Goal: Task Accomplishment & Management: Manage account settings

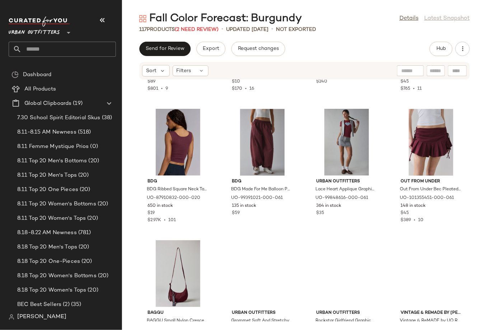
scroll to position [770, 0]
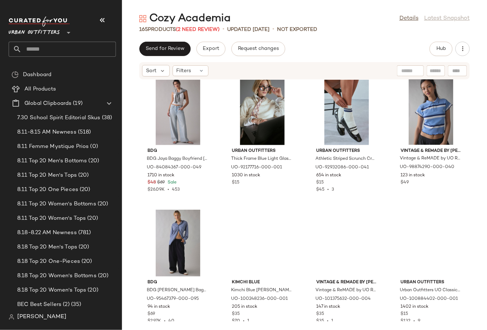
scroll to position [538, 0]
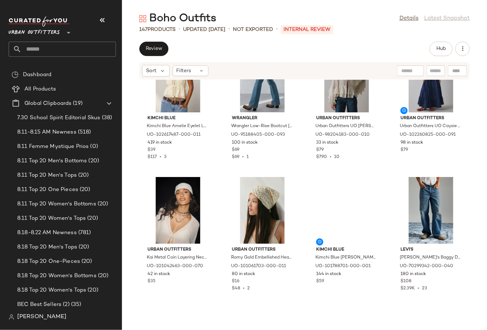
scroll to position [1228, 0]
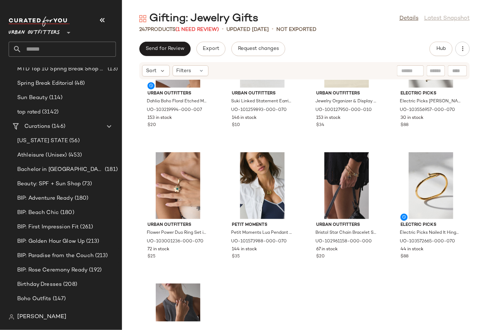
scroll to position [1516, 0]
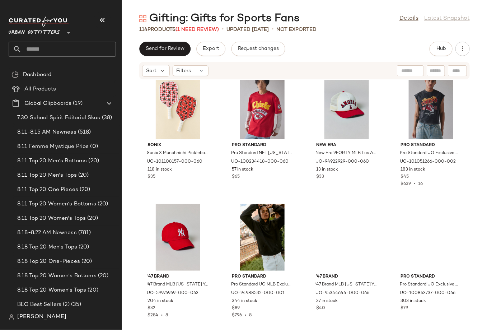
scroll to position [1870, 0]
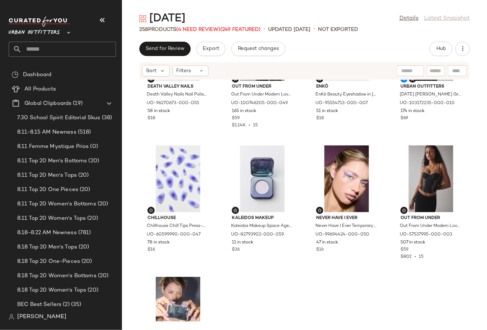
scroll to position [208, 0]
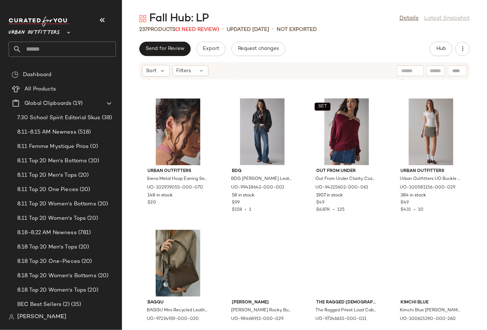
scroll to position [792, 0]
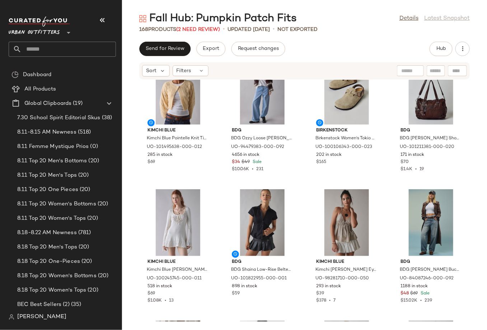
scroll to position [26, 0]
click at [296, 205] on div at bounding box center [289, 212] width 14 height 14
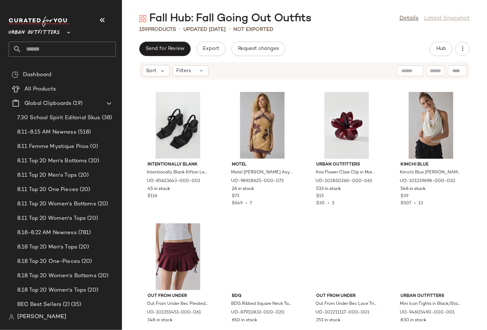
scroll to position [1861, 0]
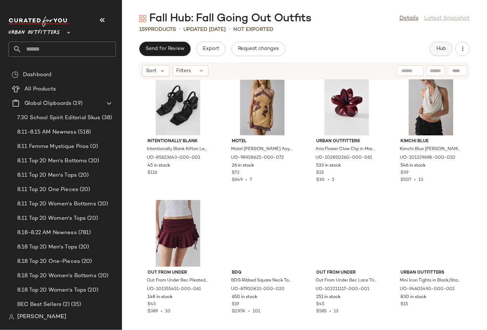
click at [433, 47] on button "Hub" at bounding box center [441, 49] width 23 height 14
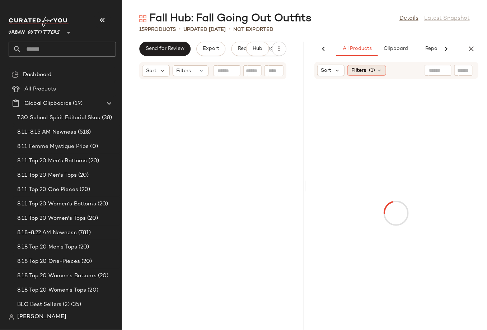
scroll to position [5521, 0]
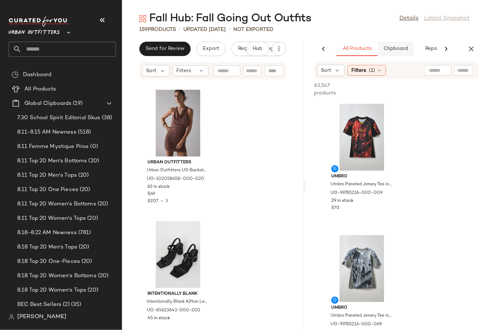
click at [395, 49] on span "Clipboard" at bounding box center [396, 49] width 25 height 6
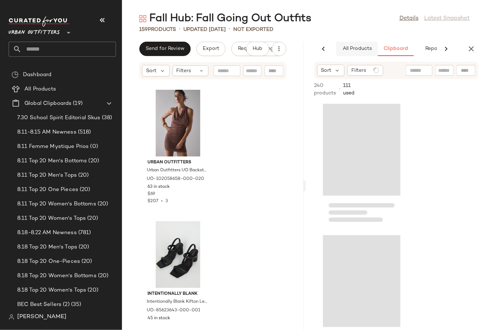
click at [357, 48] on span "All Products" at bounding box center [356, 49] width 29 height 6
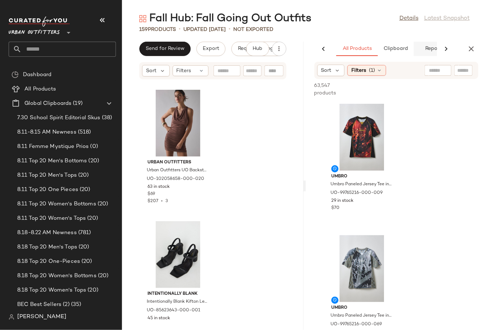
click at [431, 48] on span "Reports" at bounding box center [434, 49] width 19 height 6
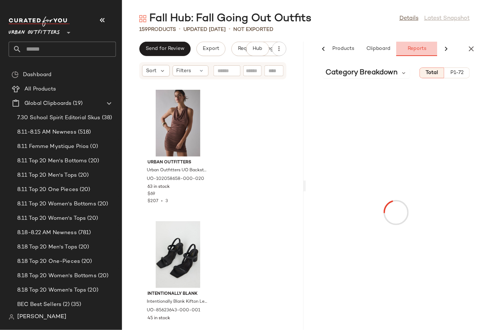
scroll to position [0, 78]
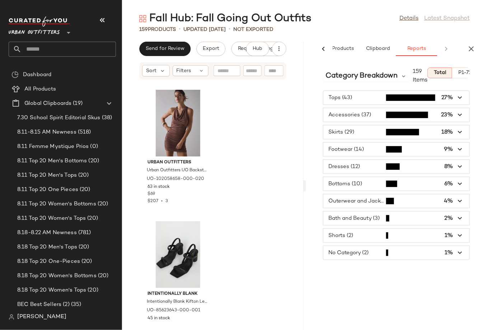
click at [368, 160] on span "button" at bounding box center [397, 167] width 147 height 14
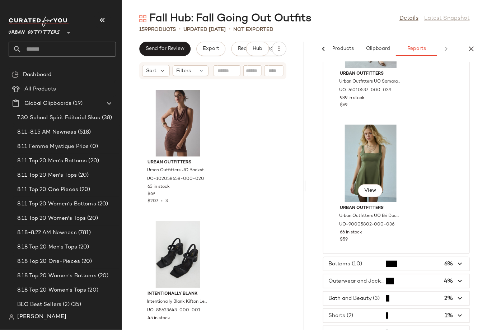
scroll to position [1539, 0]
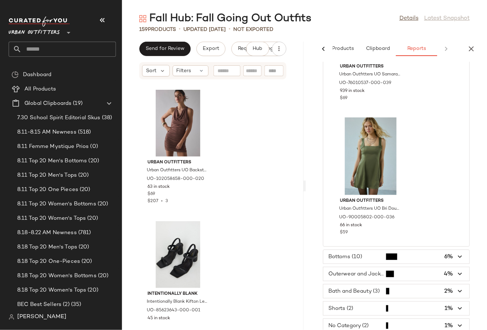
click at [362, 261] on span "button" at bounding box center [397, 257] width 147 height 14
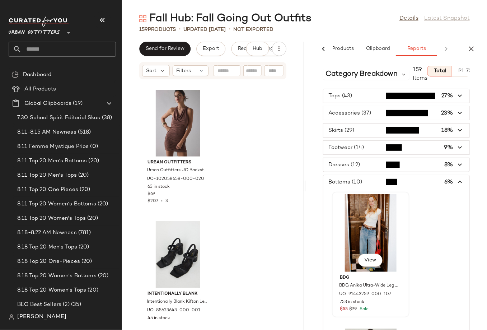
scroll to position [0, 0]
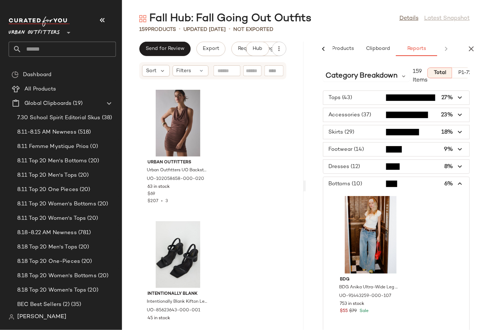
click at [372, 129] on span "button" at bounding box center [397, 132] width 147 height 14
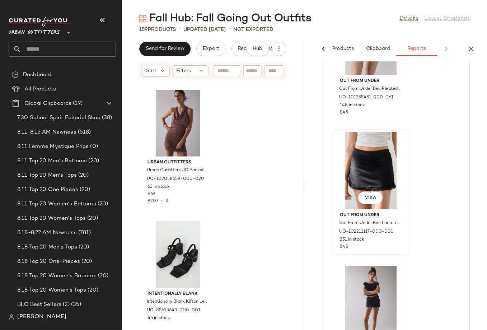
scroll to position [1091, 0]
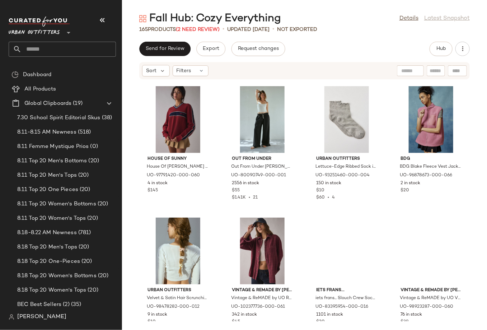
scroll to position [1721, 0]
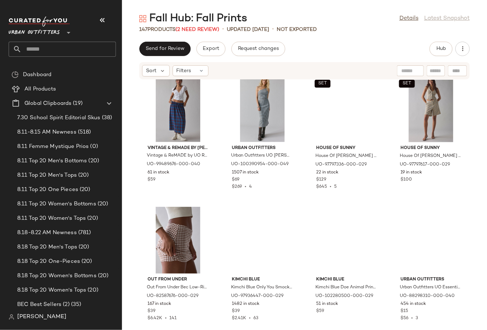
scroll to position [576, 0]
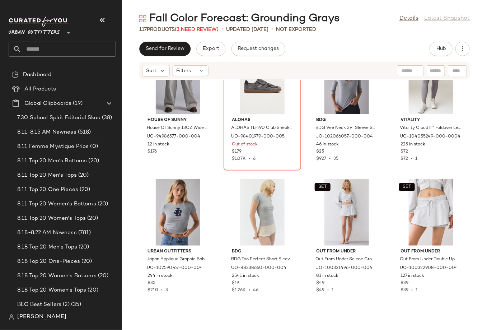
scroll to position [1358, 0]
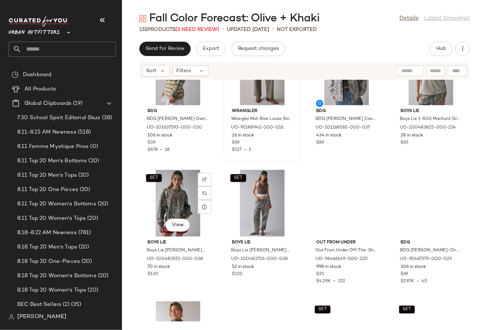
scroll to position [843, 0]
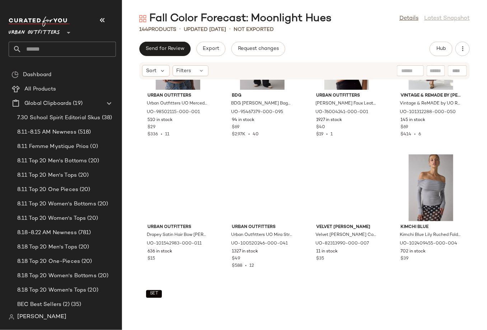
scroll to position [2345, 0]
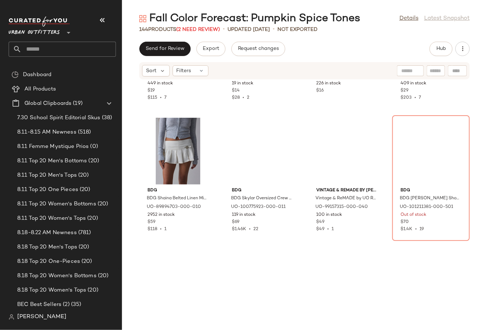
scroll to position [2287, 0]
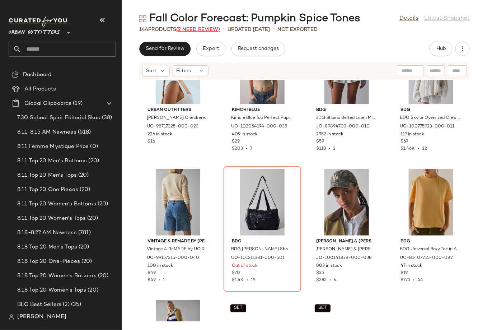
click at [202, 31] on span "(2 Need Review)" at bounding box center [198, 29] width 44 height 5
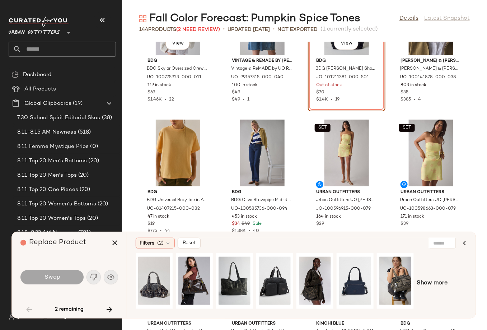
scroll to position [2439, 0]
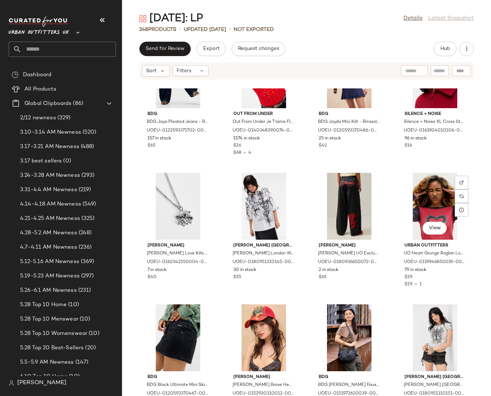
scroll to position [1504, 0]
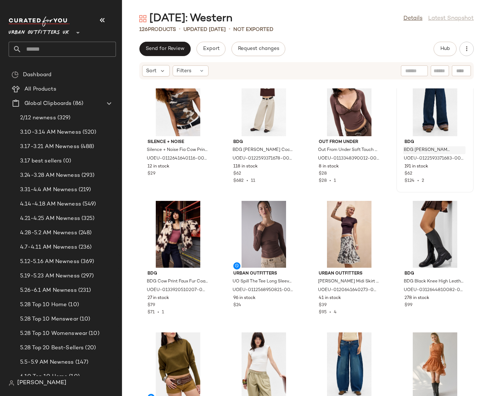
scroll to position [961, 0]
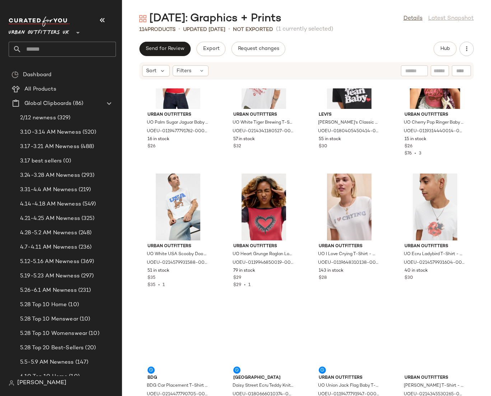
scroll to position [3299, 0]
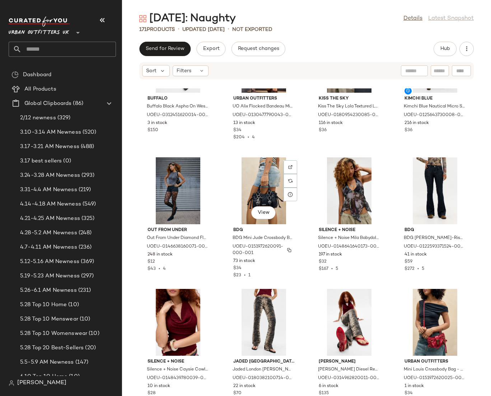
scroll to position [2193, 0]
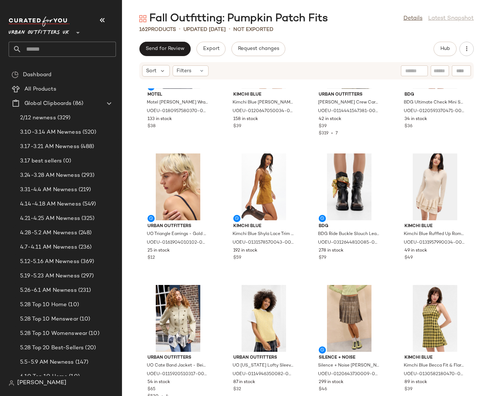
scroll to position [1460, 0]
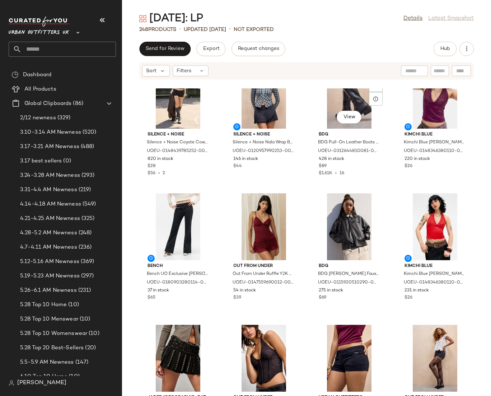
scroll to position [433, 0]
